Goal: Task Accomplishment & Management: Use online tool/utility

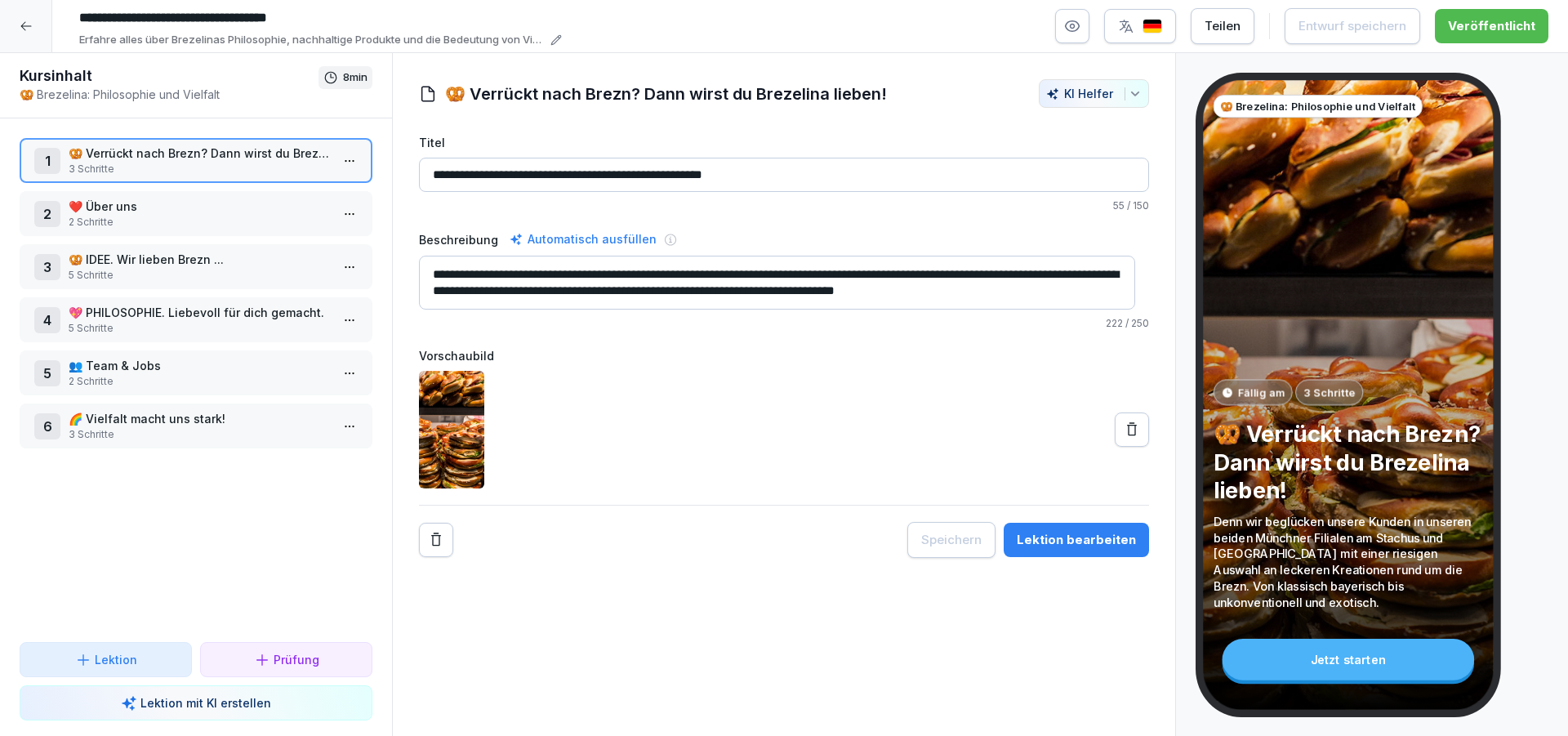
click at [26, 30] on icon at bounding box center [26, 26] width 13 height 13
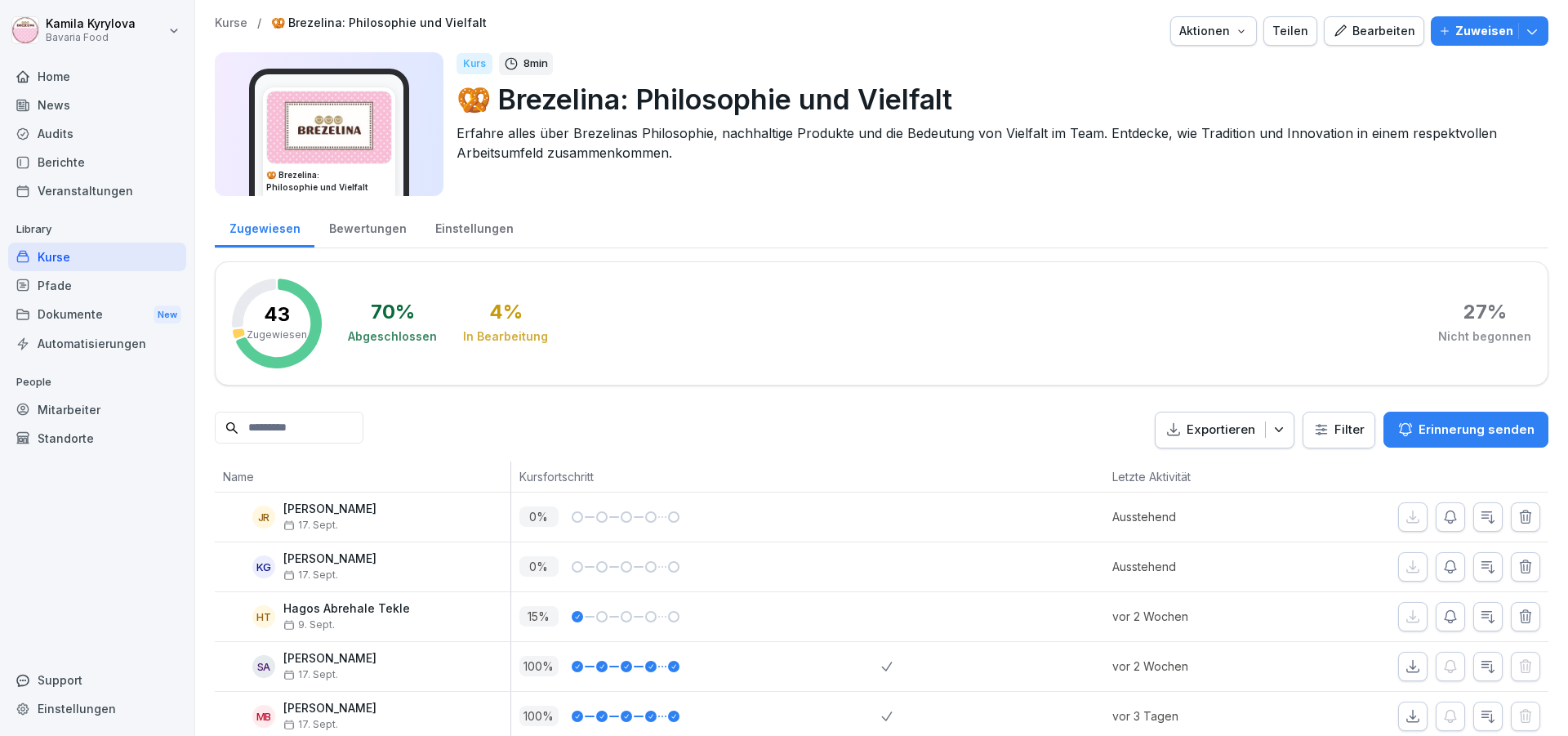
click at [65, 404] on div "Mitarbeiter" at bounding box center [97, 409] width 178 height 29
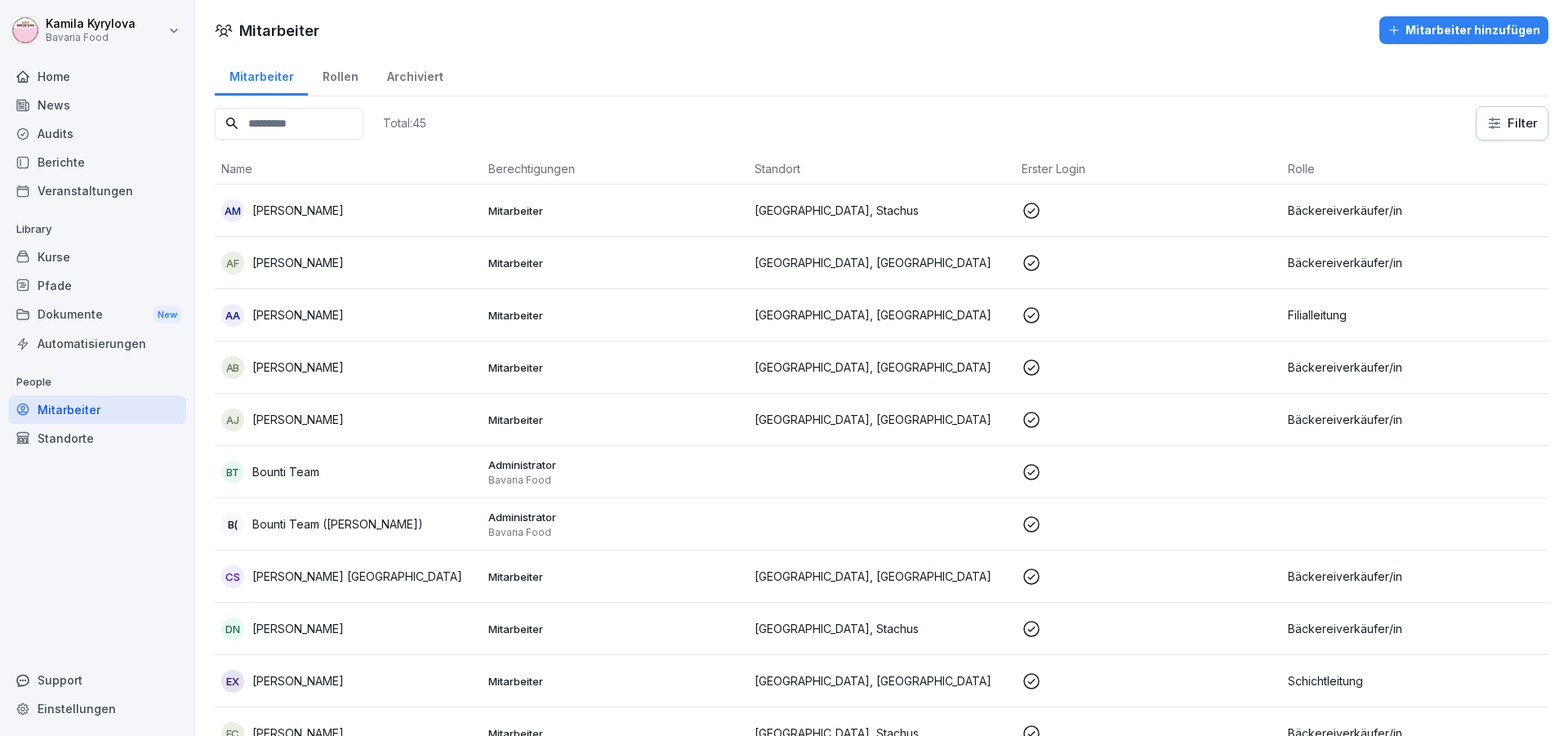
click at [313, 116] on input at bounding box center [289, 124] width 149 height 31
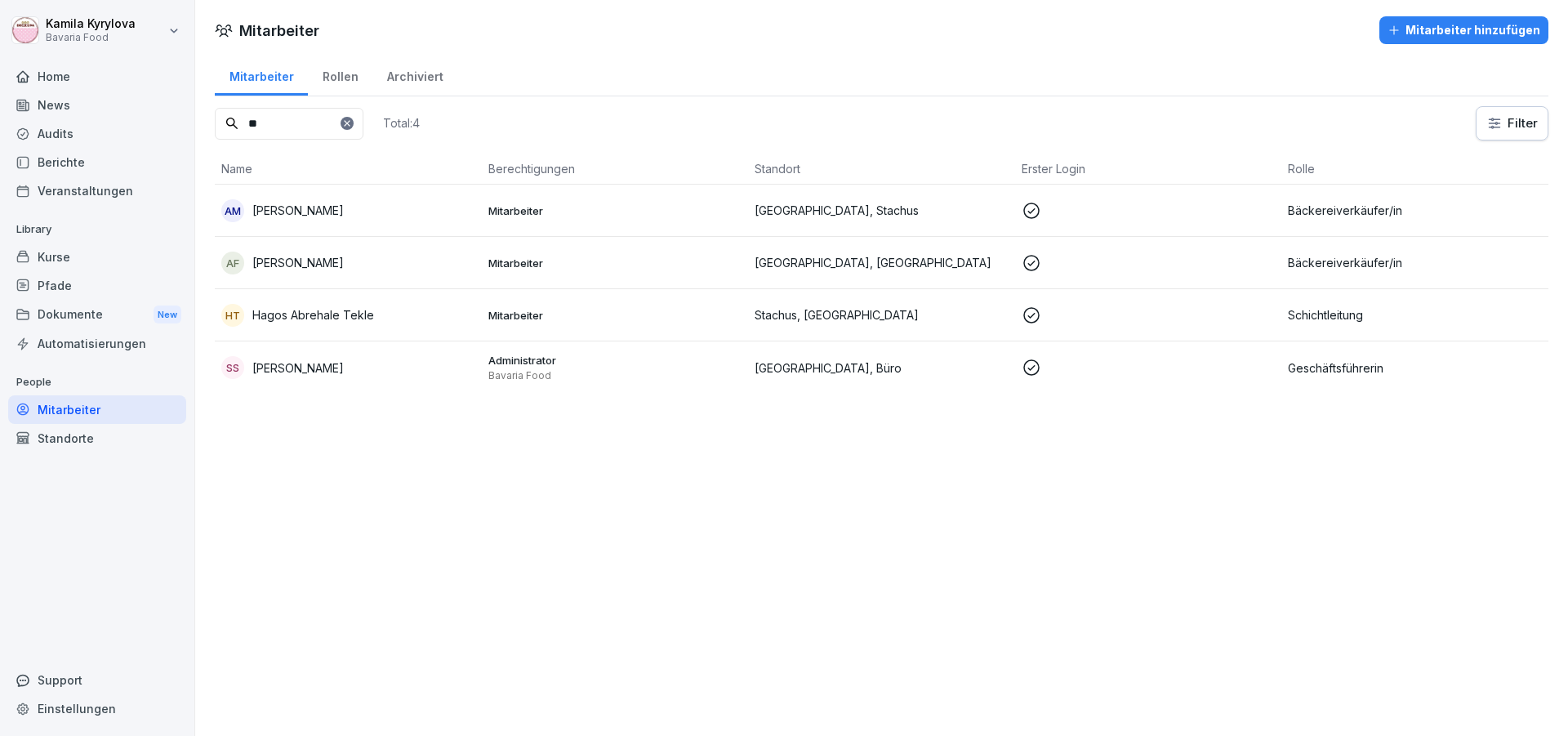
type input "**"
click at [322, 266] on p "[PERSON_NAME]" at bounding box center [298, 262] width 91 height 18
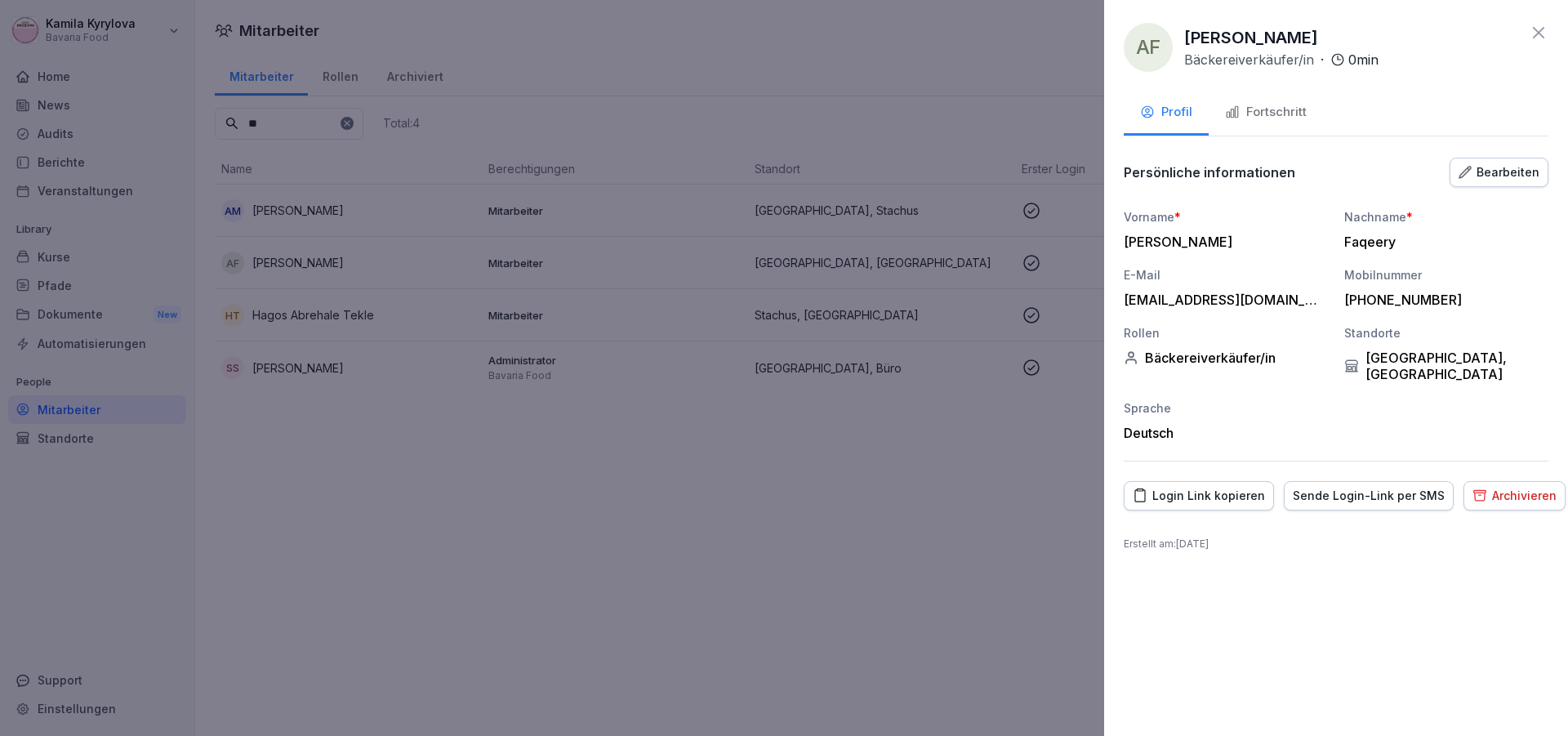
click at [1536, 45] on div "AF [PERSON_NAME] Bäckereiverkäufer/in · 0 min" at bounding box center [1336, 47] width 425 height 49
click at [1539, 39] on icon at bounding box center [1538, 32] width 19 height 19
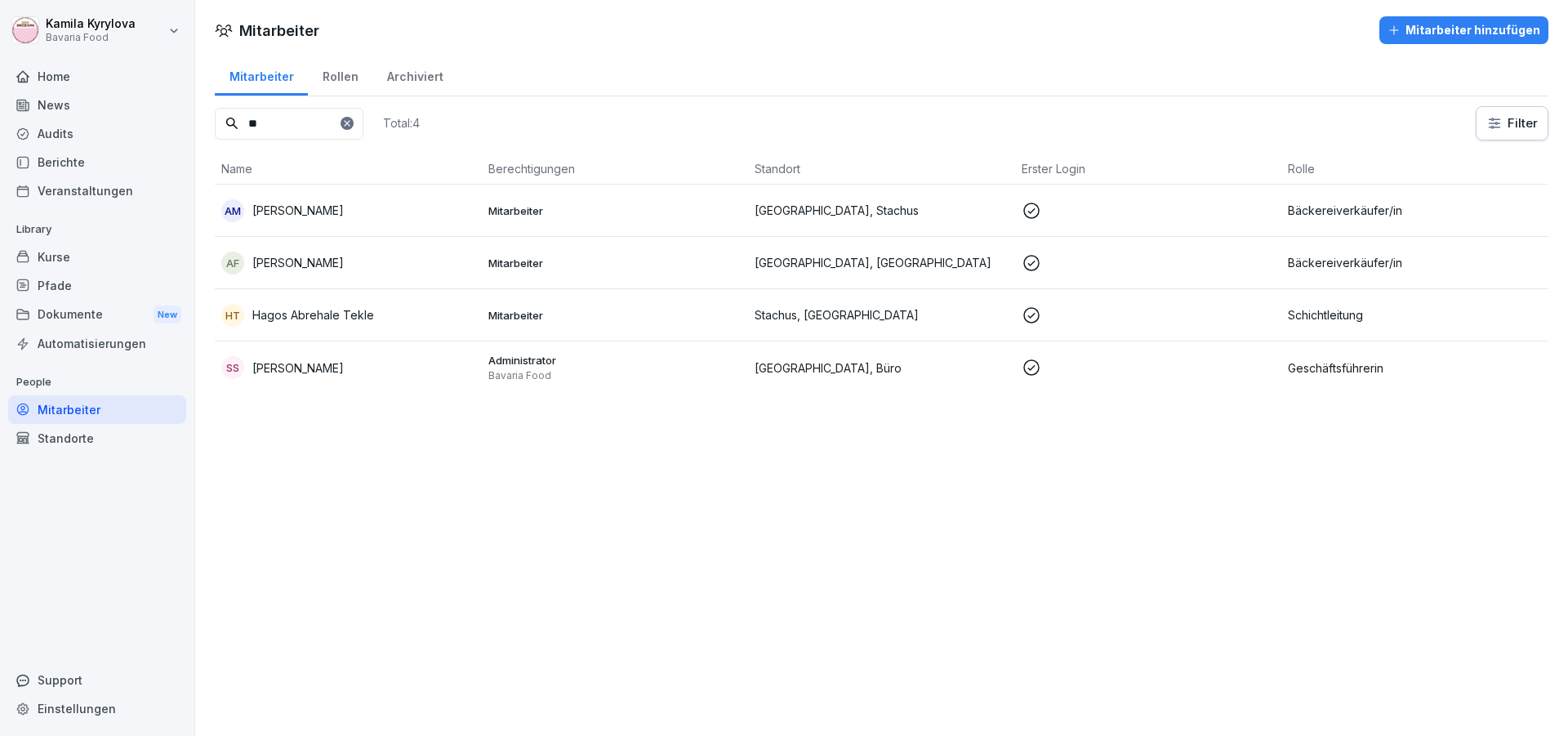
click at [73, 165] on div "Berichte" at bounding box center [97, 162] width 178 height 29
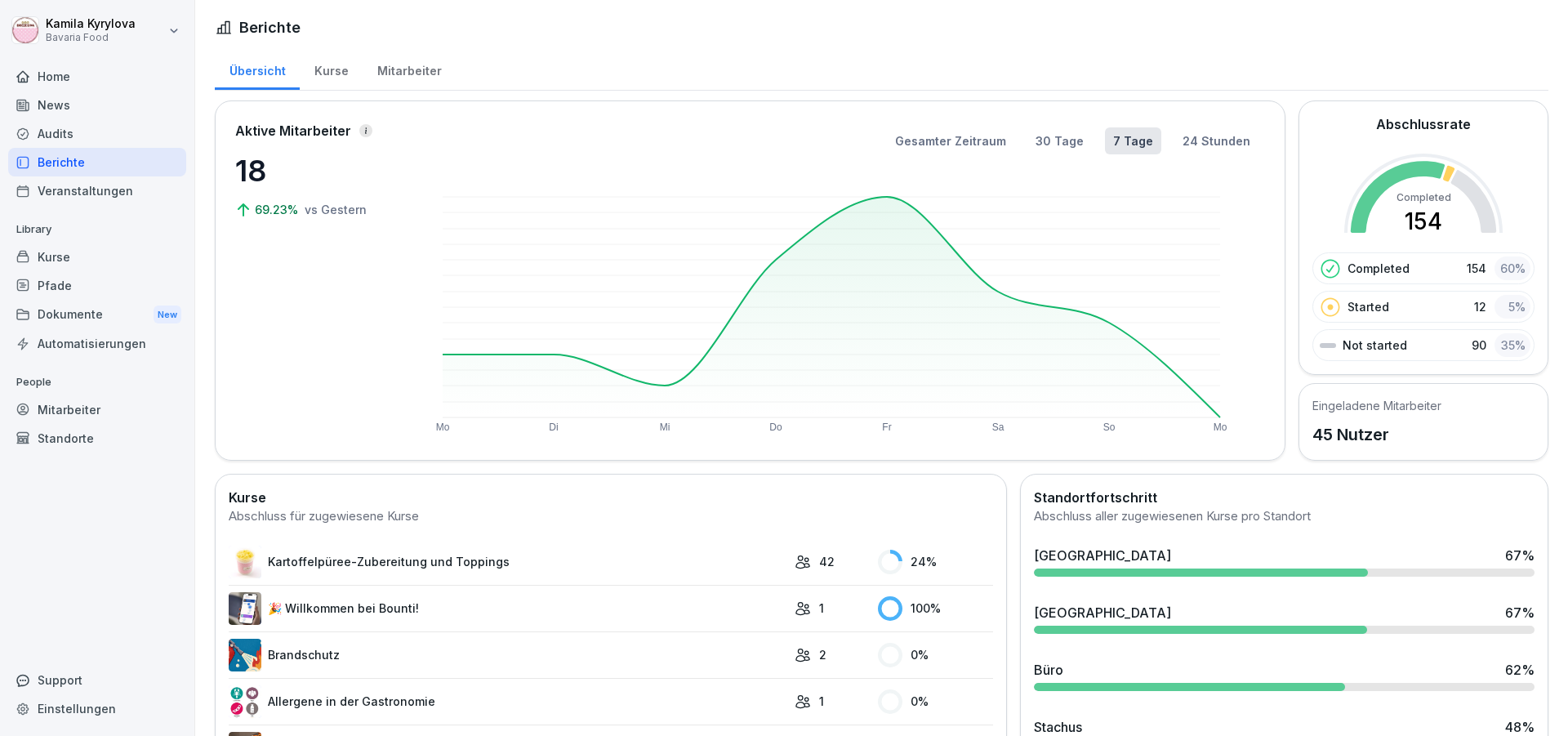
click at [381, 68] on div "Mitarbeiter" at bounding box center [409, 68] width 93 height 42
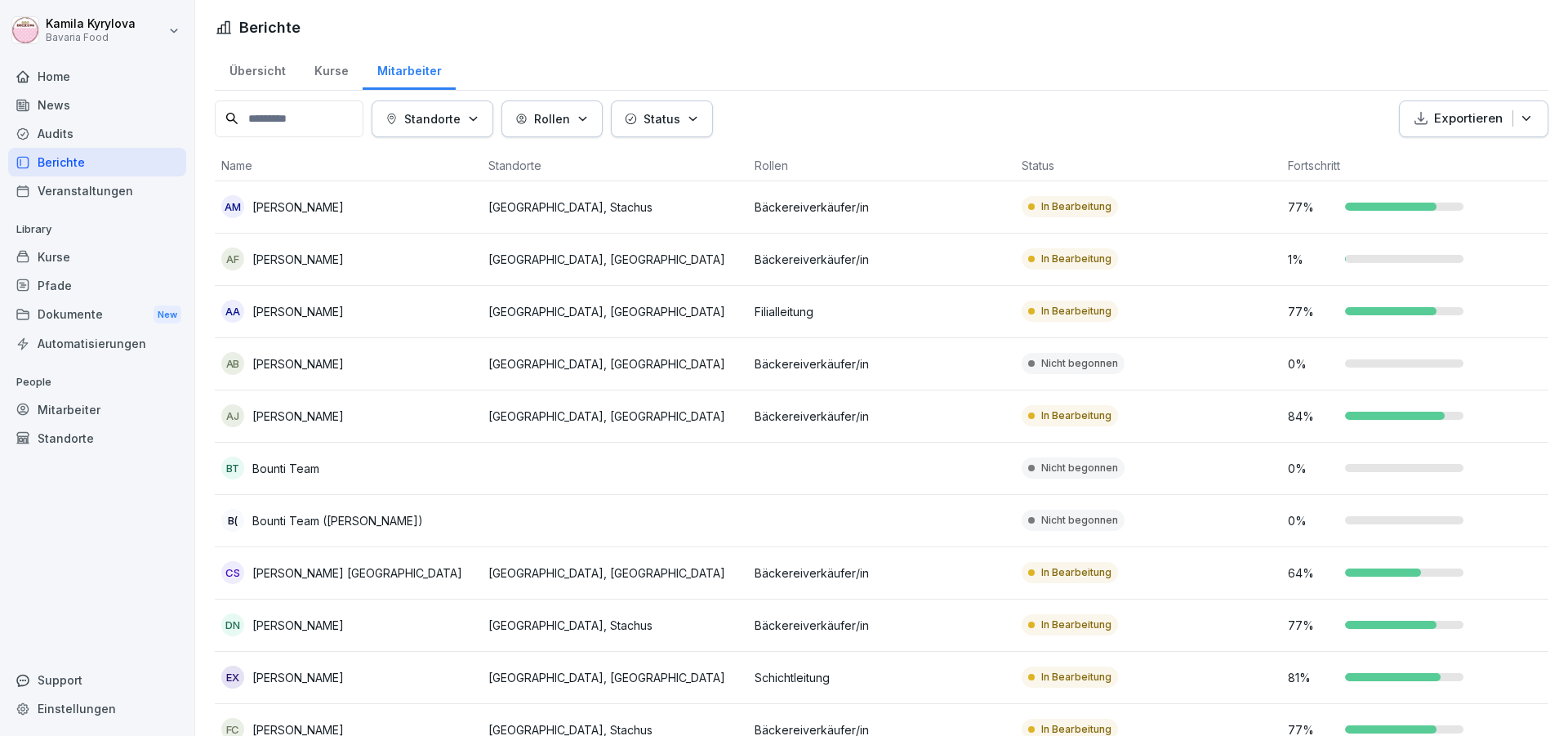
click at [307, 117] on input at bounding box center [289, 119] width 149 height 37
type input "*"
